Goal: Information Seeking & Learning: Learn about a topic

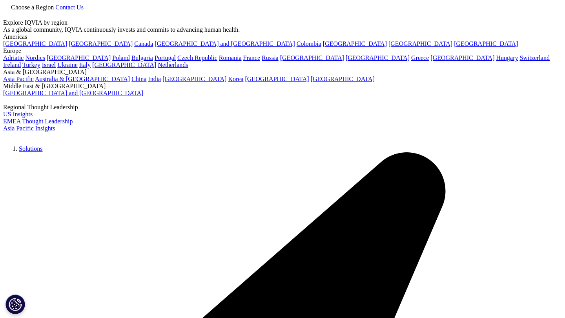
scroll to position [256, 0]
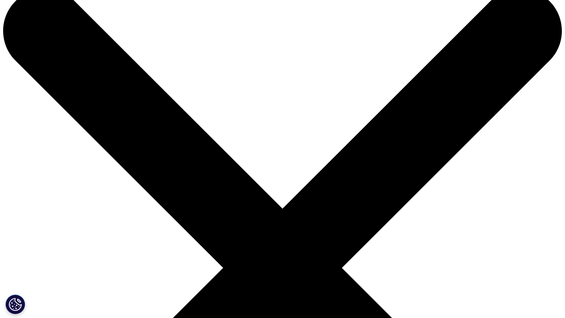
scroll to position [0, 0]
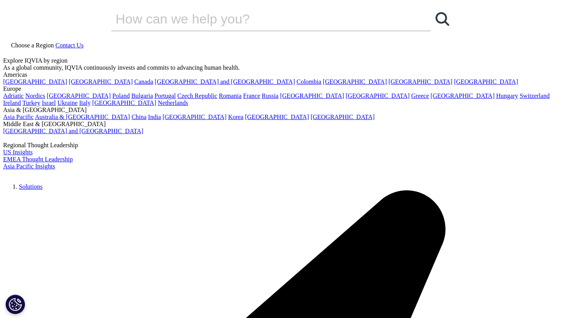
checkbox input "true"
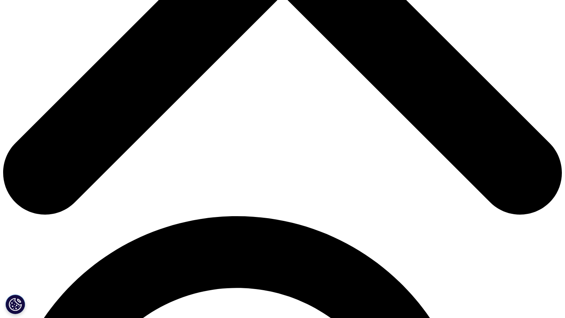
scroll to position [355, 0]
